Goal: Information Seeking & Learning: Find specific fact

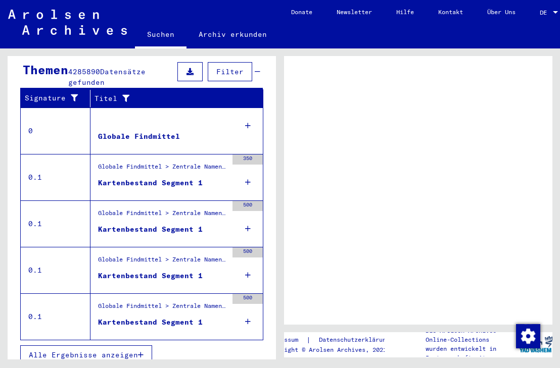
click at [250, 173] on icon at bounding box center [248, 182] width 6 height 35
click at [176, 178] on div "Kartenbestand Segment 1" at bounding box center [150, 183] width 105 height 11
click at [174, 178] on div "Kartenbestand Segment 1" at bounding box center [150, 183] width 105 height 11
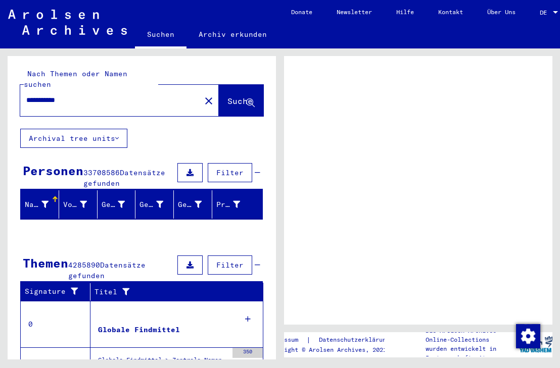
click at [231, 200] on div "Prisoner #" at bounding box center [228, 205] width 24 height 11
click at [548, 12] on span "DE" at bounding box center [545, 12] width 11 height 7
click at [558, 13] on div at bounding box center [555, 12] width 5 height 3
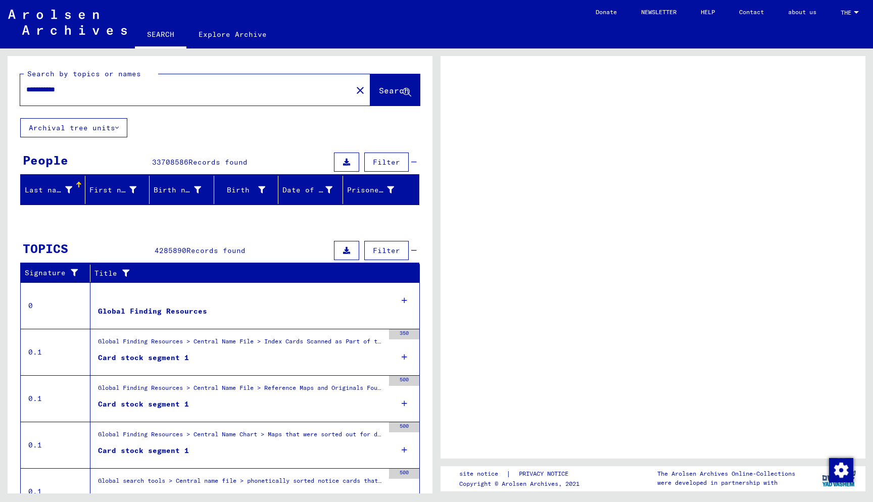
click at [52, 190] on div "Last name" at bounding box center [49, 190] width 48 height 11
click at [111, 189] on div "First name" at bounding box center [113, 190] width 48 height 11
click at [44, 187] on div "Last name" at bounding box center [49, 190] width 48 height 11
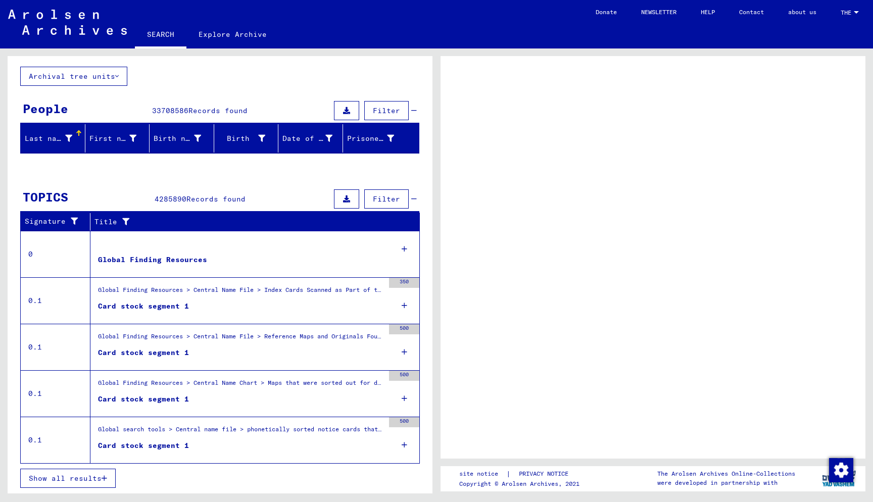
scroll to position [52, 0]
click at [50, 368] on span "Show all results" at bounding box center [65, 478] width 73 height 9
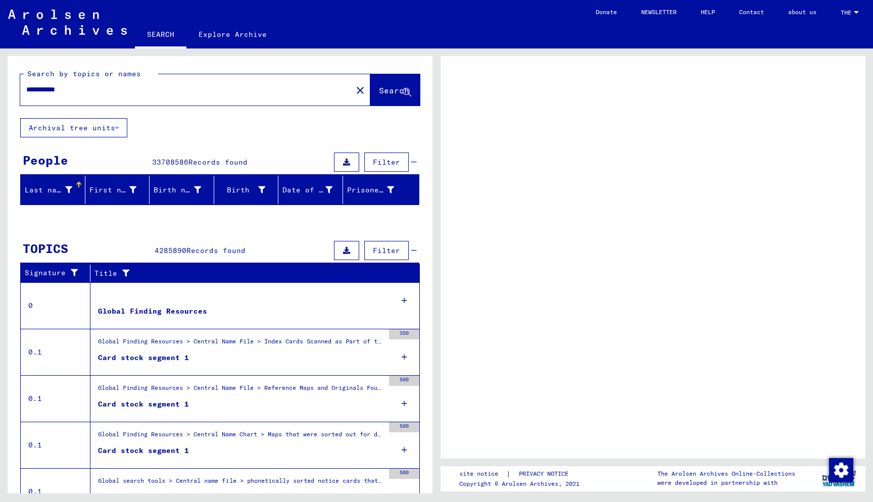
scroll to position [0, 0]
click at [104, 130] on button "Archival tree units" at bounding box center [73, 127] width 107 height 19
click at [379, 76] on button "Search" at bounding box center [396, 89] width 50 height 31
click at [299, 91] on input "**********" at bounding box center [186, 89] width 320 height 11
type input "**********"
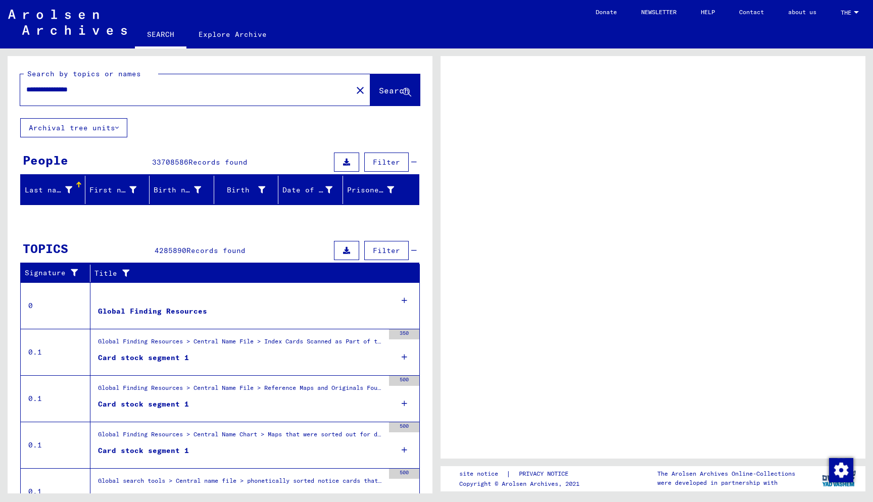
click at [393, 99] on button "Search" at bounding box center [396, 89] width 50 height 31
